Goal: Navigation & Orientation: Find specific page/section

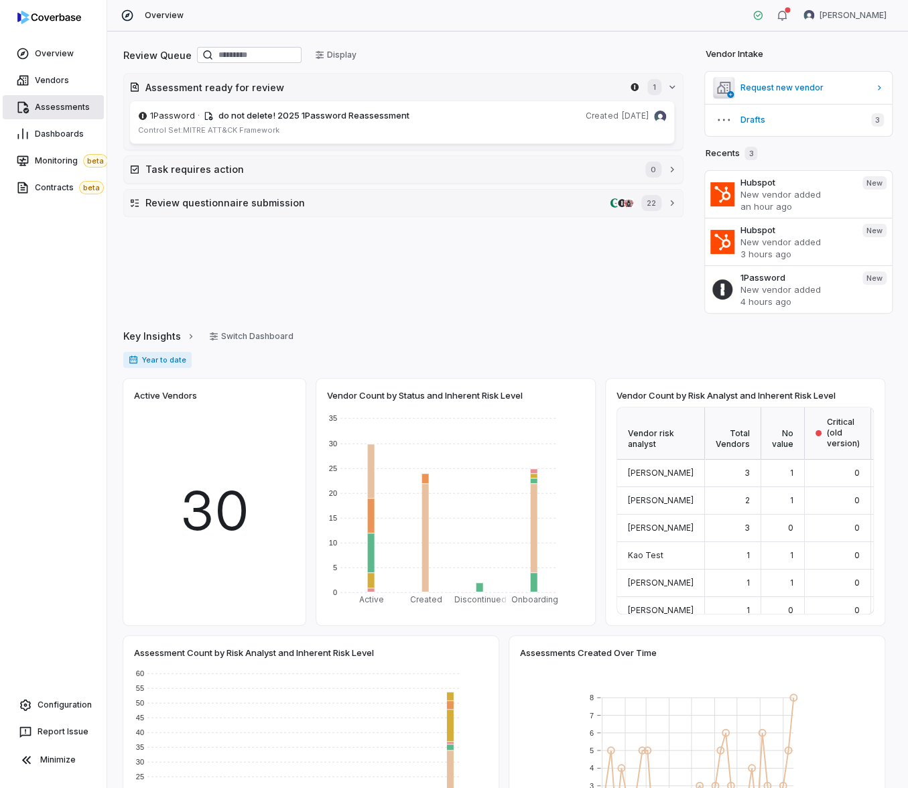
click at [66, 104] on span "Assessments" at bounding box center [62, 107] width 55 height 11
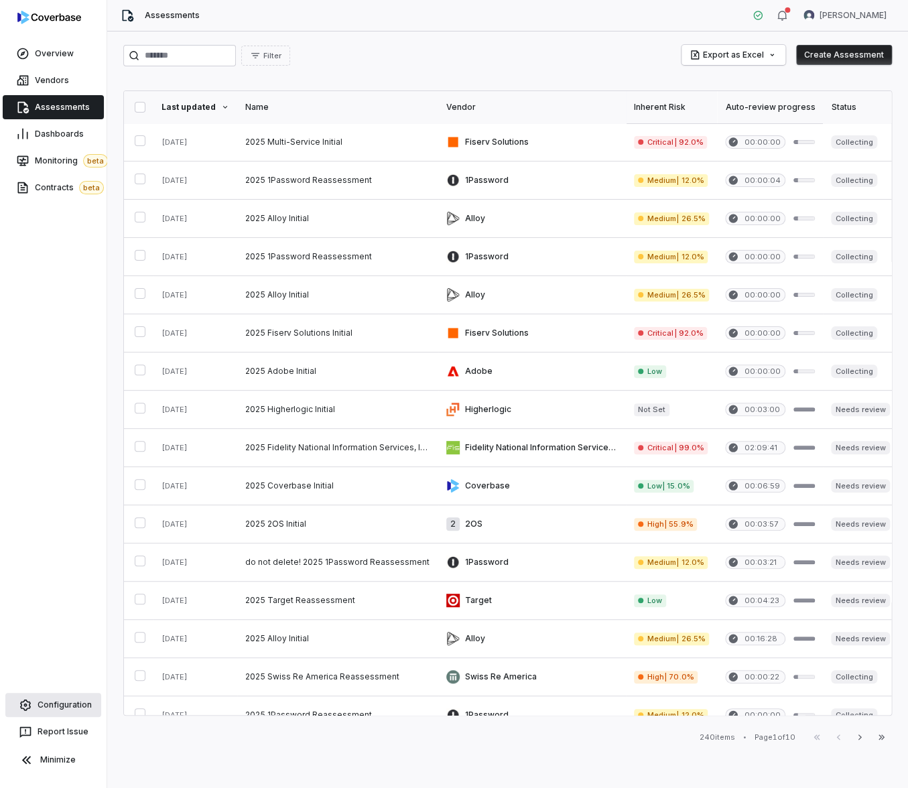
click at [67, 700] on span "Configuration" at bounding box center [65, 705] width 54 height 11
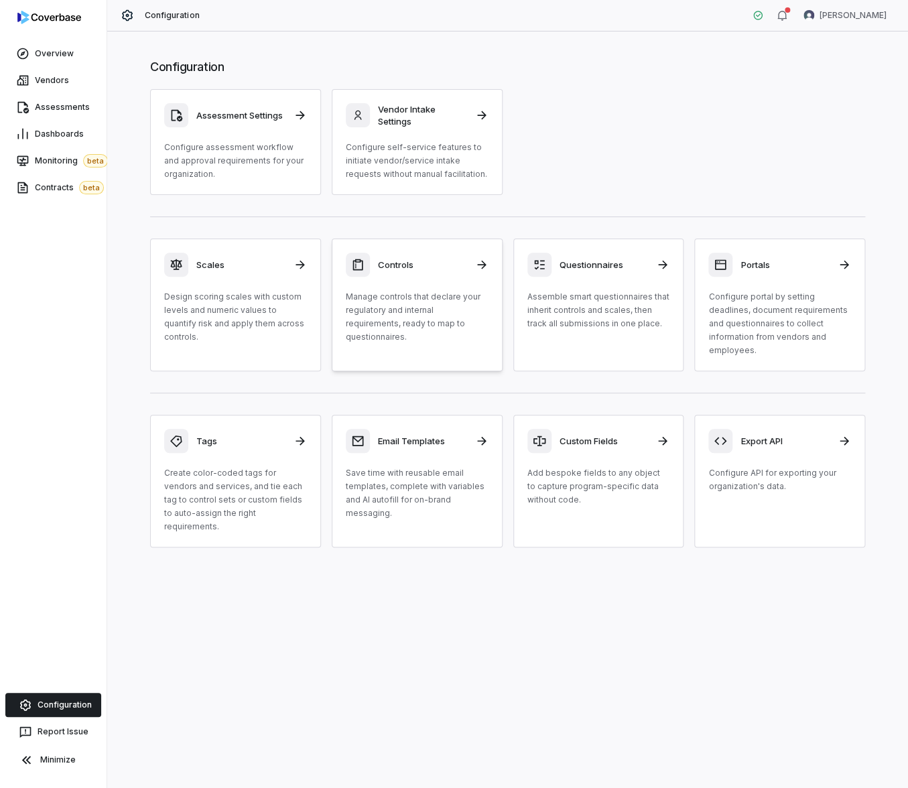
click at [442, 284] on div "Controls Manage controls that declare your regulatory and internal requirements…" at bounding box center [417, 298] width 143 height 91
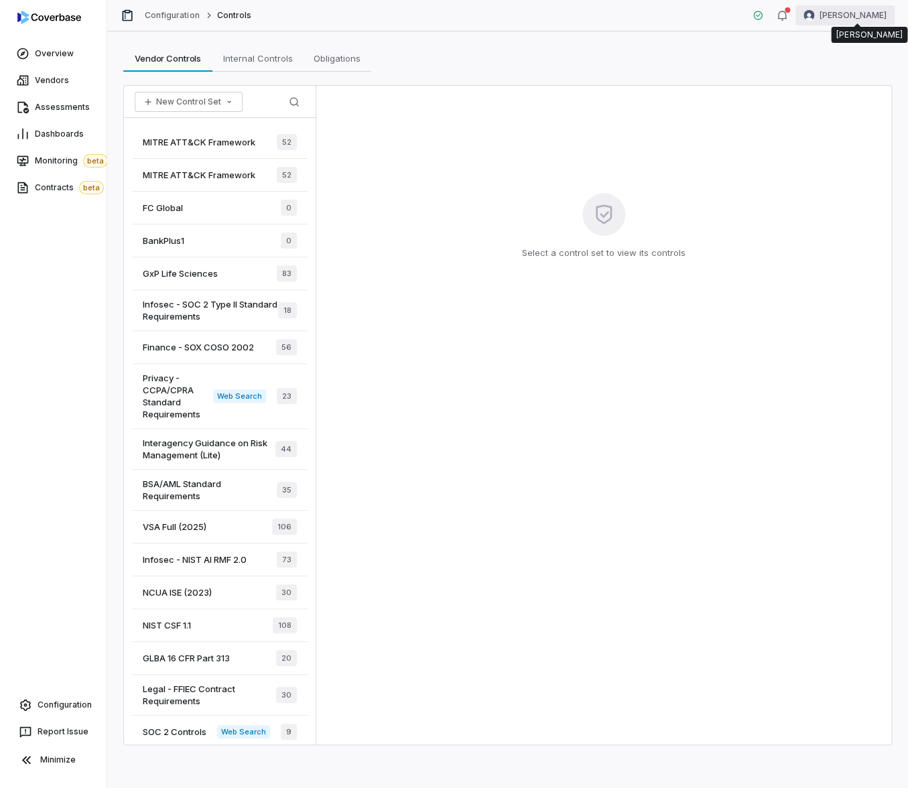
click at [843, 13] on html "Overview Vendors Assessments Dashboards Monitoring beta Contracts beta Configur…" at bounding box center [454, 394] width 908 height 788
click at [829, 123] on div "Log out" at bounding box center [837, 123] width 103 height 21
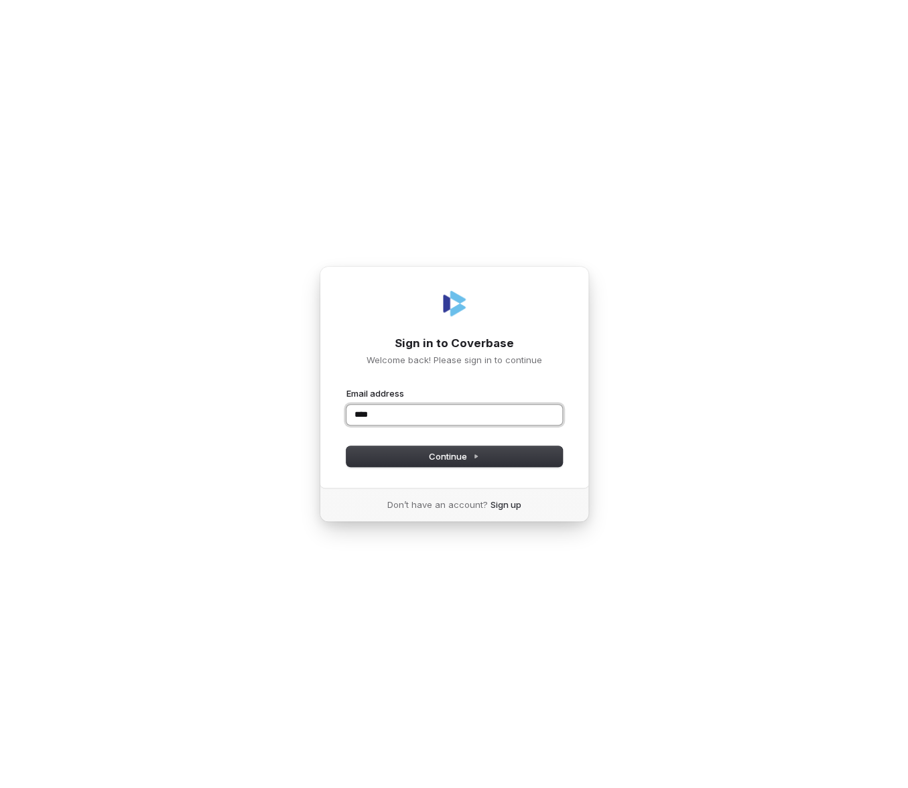
type input "*****"
type input "**********"
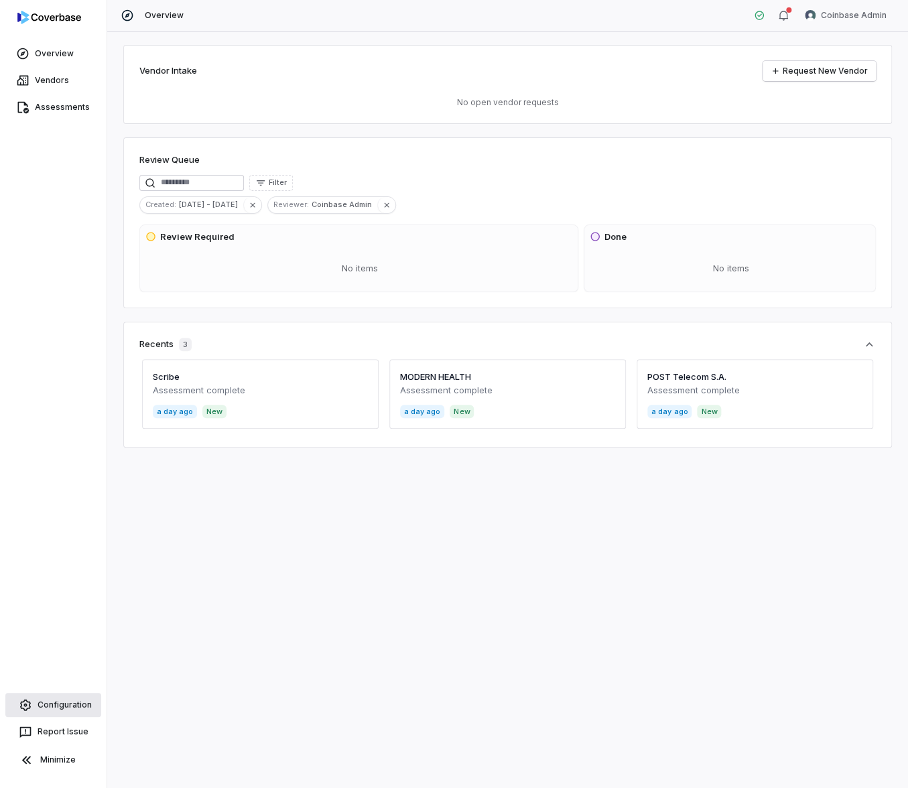
click at [60, 703] on span "Configuration" at bounding box center [65, 705] width 54 height 11
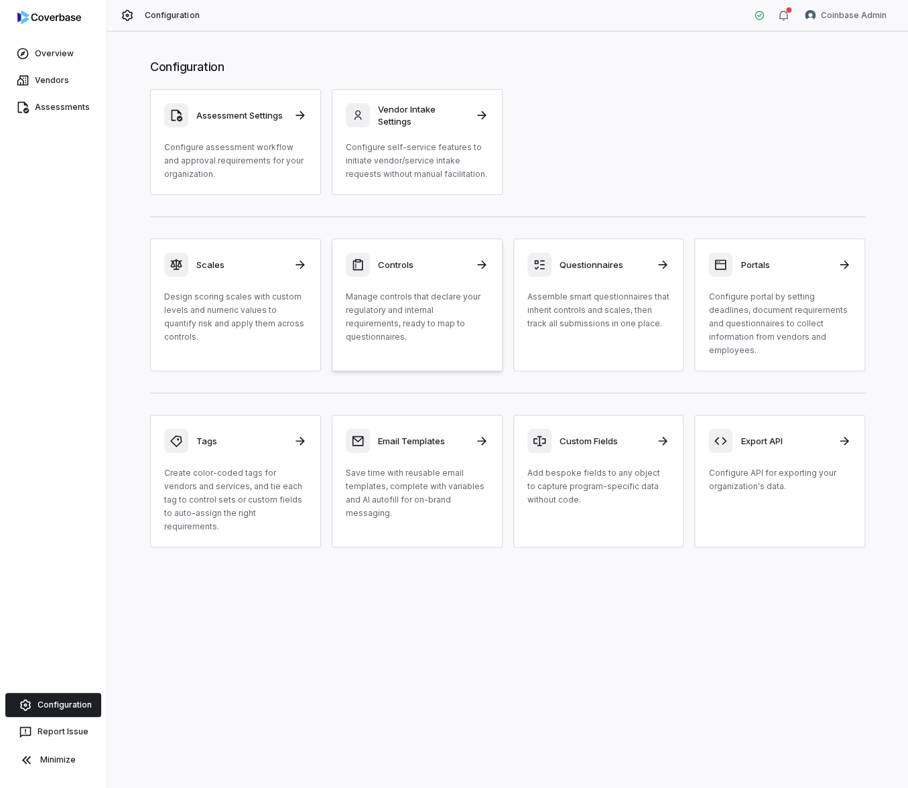
click at [440, 283] on div "Controls Manage controls that declare your regulatory and internal requirements…" at bounding box center [417, 298] width 143 height 91
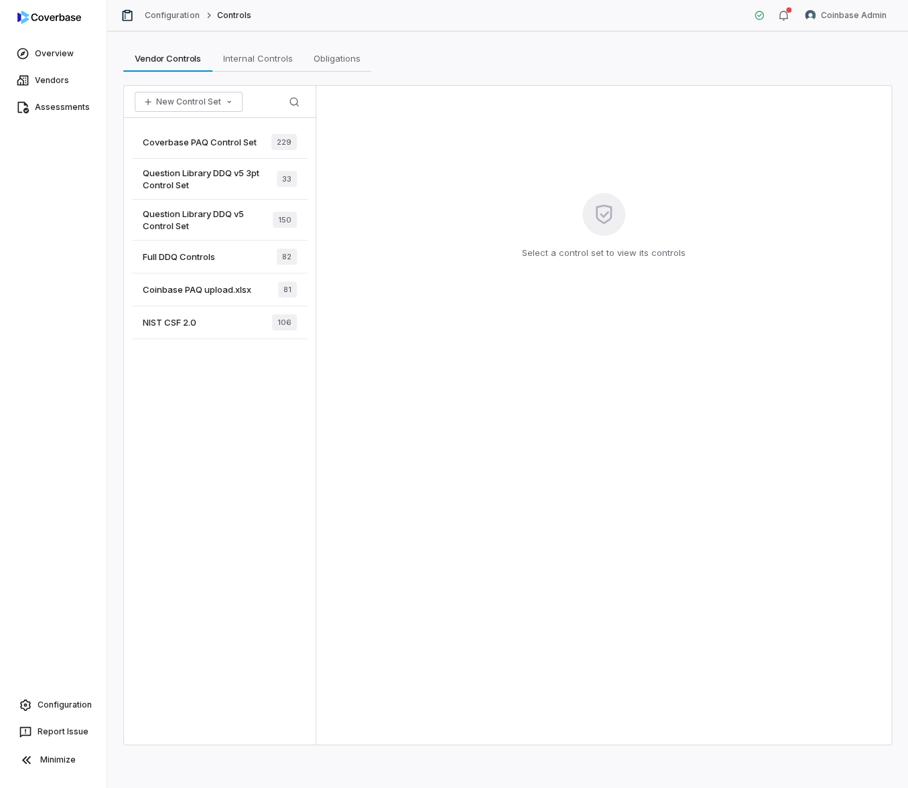
click at [255, 145] on span "Coverbase PAQ Control Set" at bounding box center [200, 142] width 114 height 12
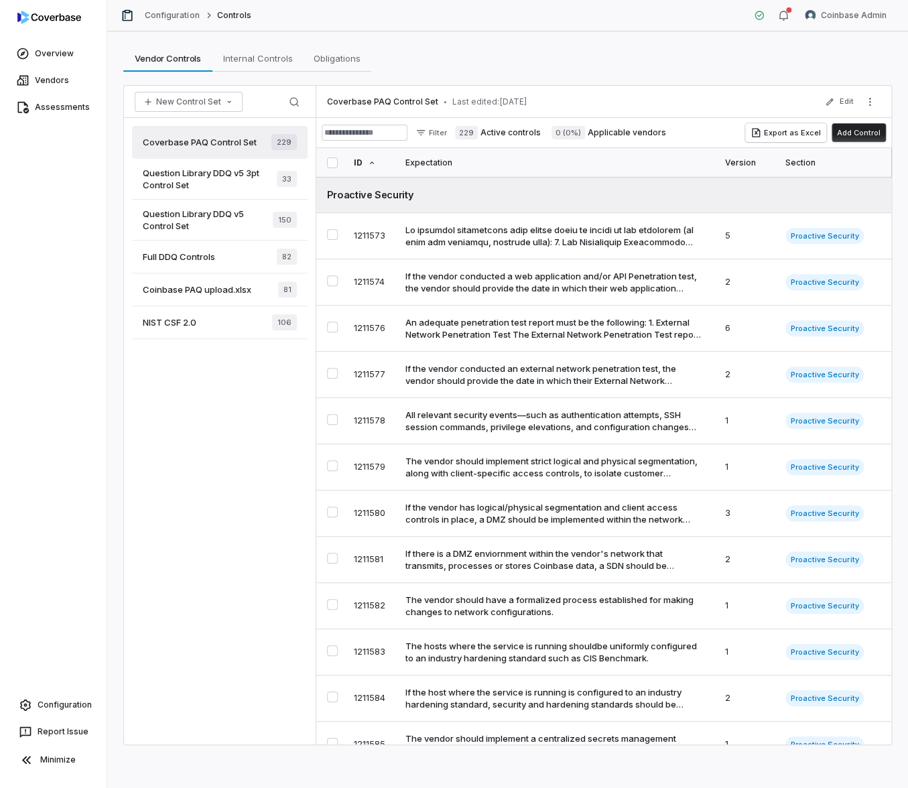
click at [203, 455] on div "Coverbase PAQ Control Set 229 Question Library DDQ v5 3pt Control Set 33 Questi…" at bounding box center [220, 431] width 192 height 627
click at [192, 585] on div "Coverbase PAQ Control Set 229 Question Library DDQ v5 3pt Control Set 33 Questi…" at bounding box center [220, 431] width 192 height 627
